Goal: Navigation & Orientation: Find specific page/section

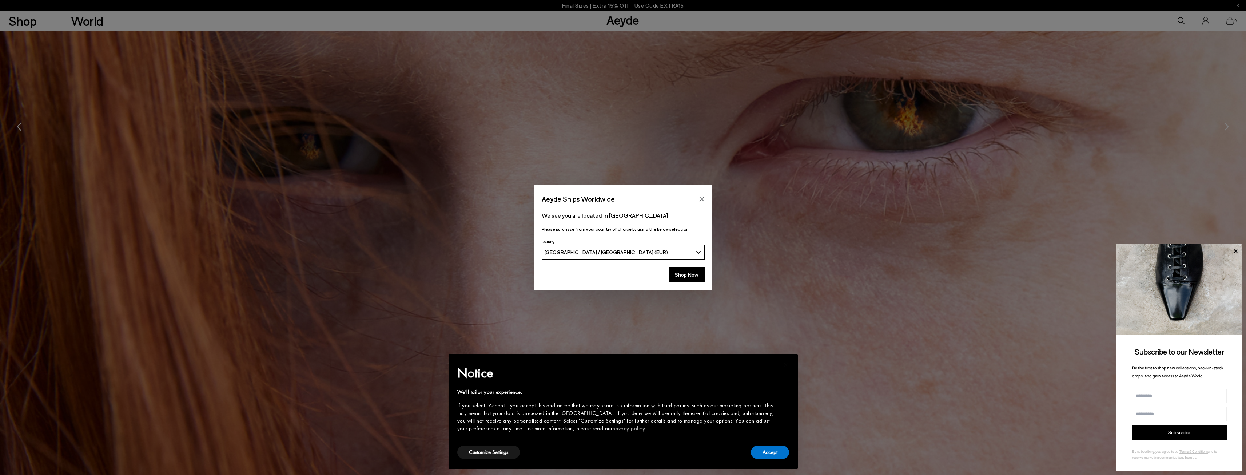
scroll to position [2037, 0]
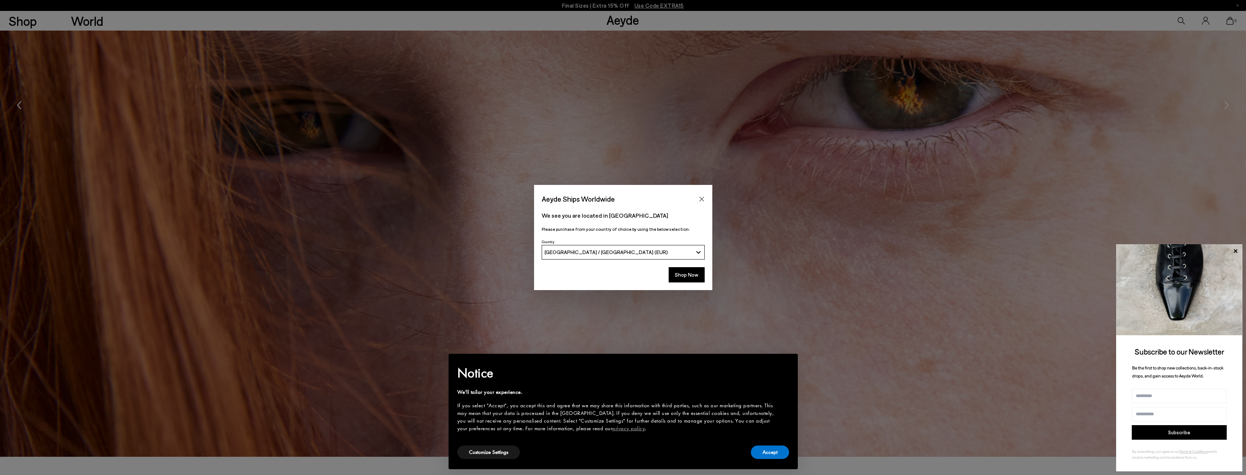
drag, startPoint x: 705, startPoint y: 197, endPoint x: 702, endPoint y: 199, distance: 4.2
click at [705, 198] on button "Close" at bounding box center [701, 199] width 11 height 11
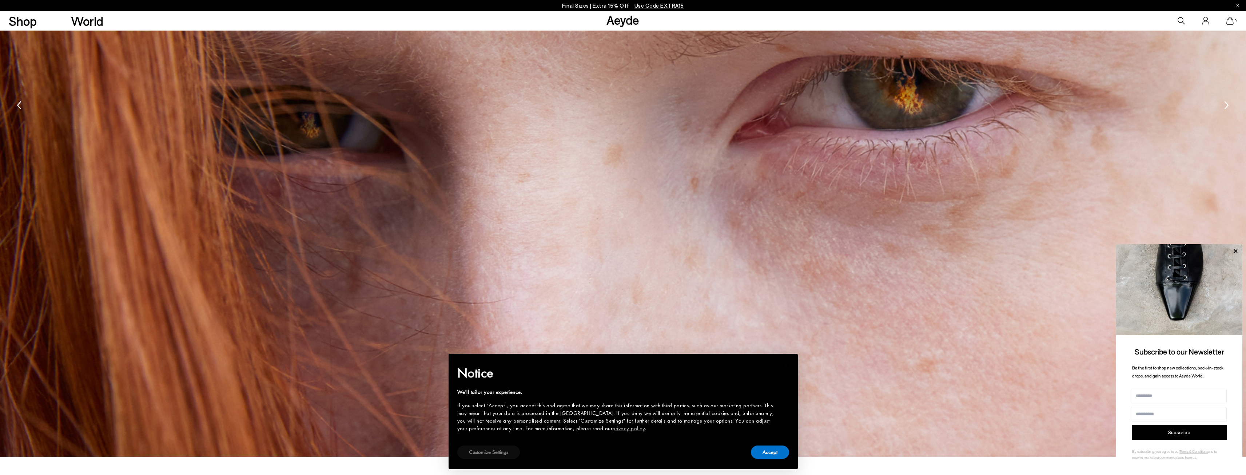
click at [486, 451] on button "Customize Settings" at bounding box center [488, 451] width 63 height 13
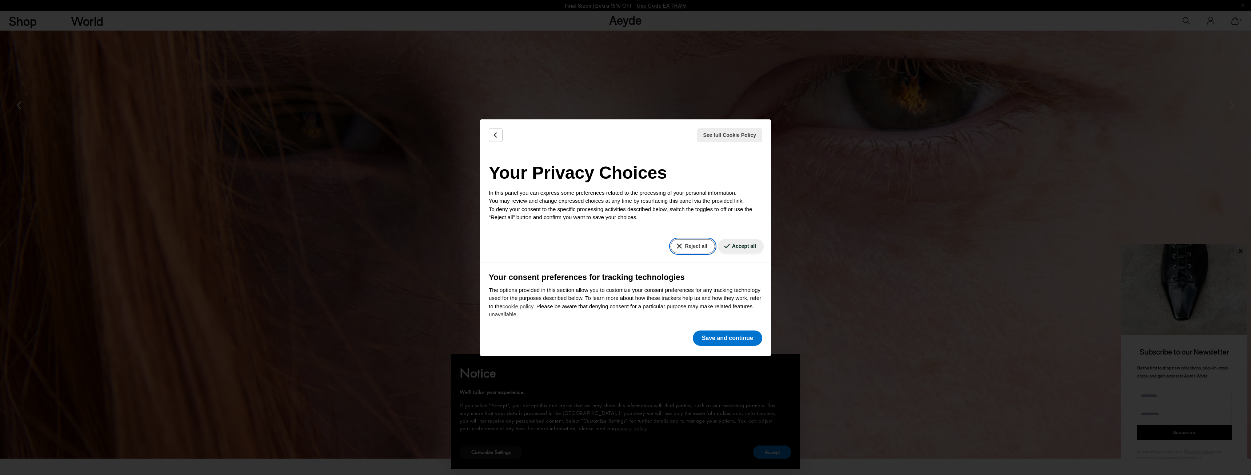
click at [675, 243] on button "Reject all" at bounding box center [693, 246] width 44 height 14
click at [675, 244] on button "Reject all" at bounding box center [693, 246] width 44 height 14
click at [714, 334] on button "Save and continue" at bounding box center [727, 337] width 69 height 15
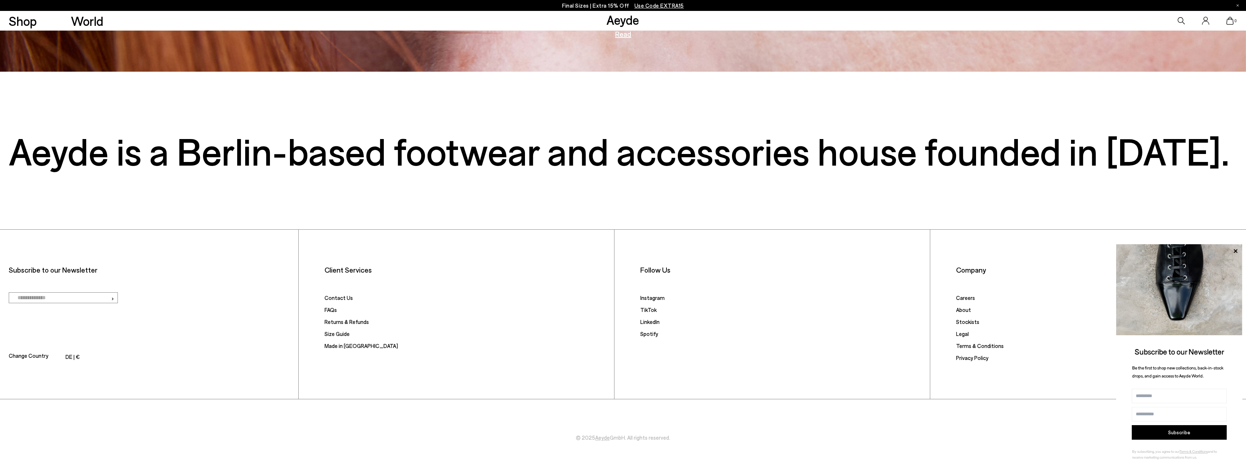
scroll to position [2423, 0]
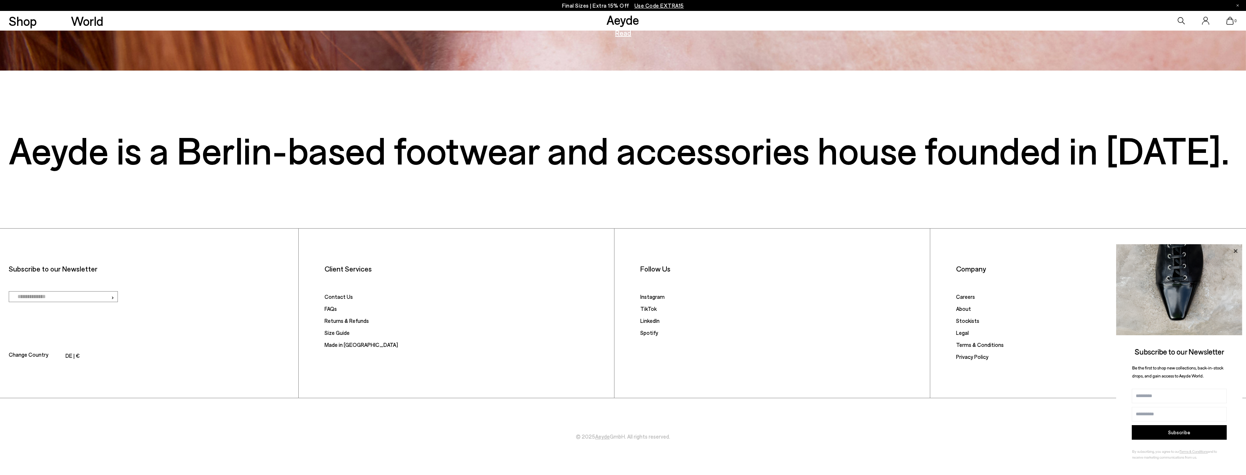
click at [1236, 249] on icon at bounding box center [1235, 250] width 9 height 9
click at [1235, 250] on icon at bounding box center [1235, 251] width 4 height 4
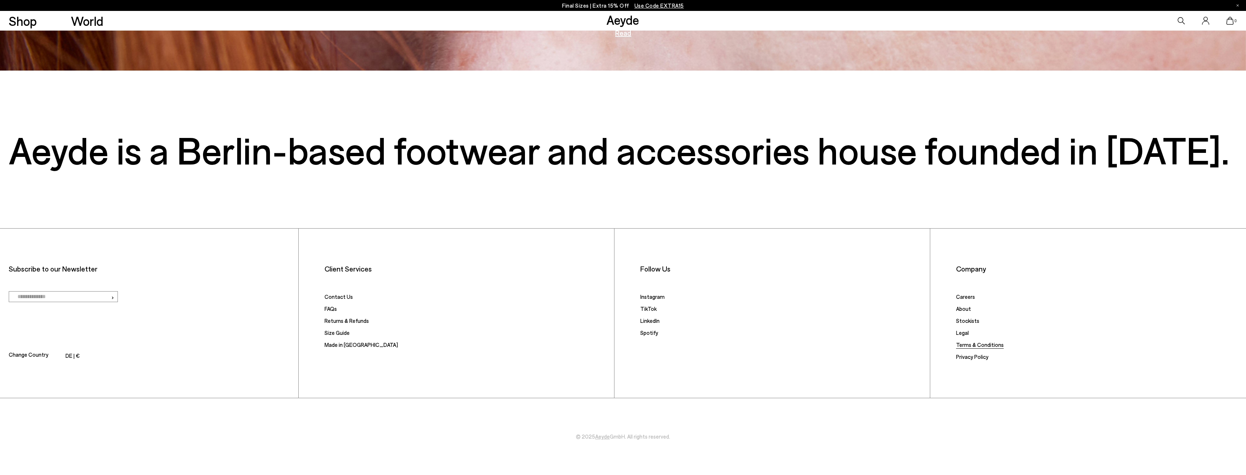
click at [966, 343] on link "Terms & Conditions" at bounding box center [980, 344] width 48 height 7
